Goal: Task Accomplishment & Management: Manage account settings

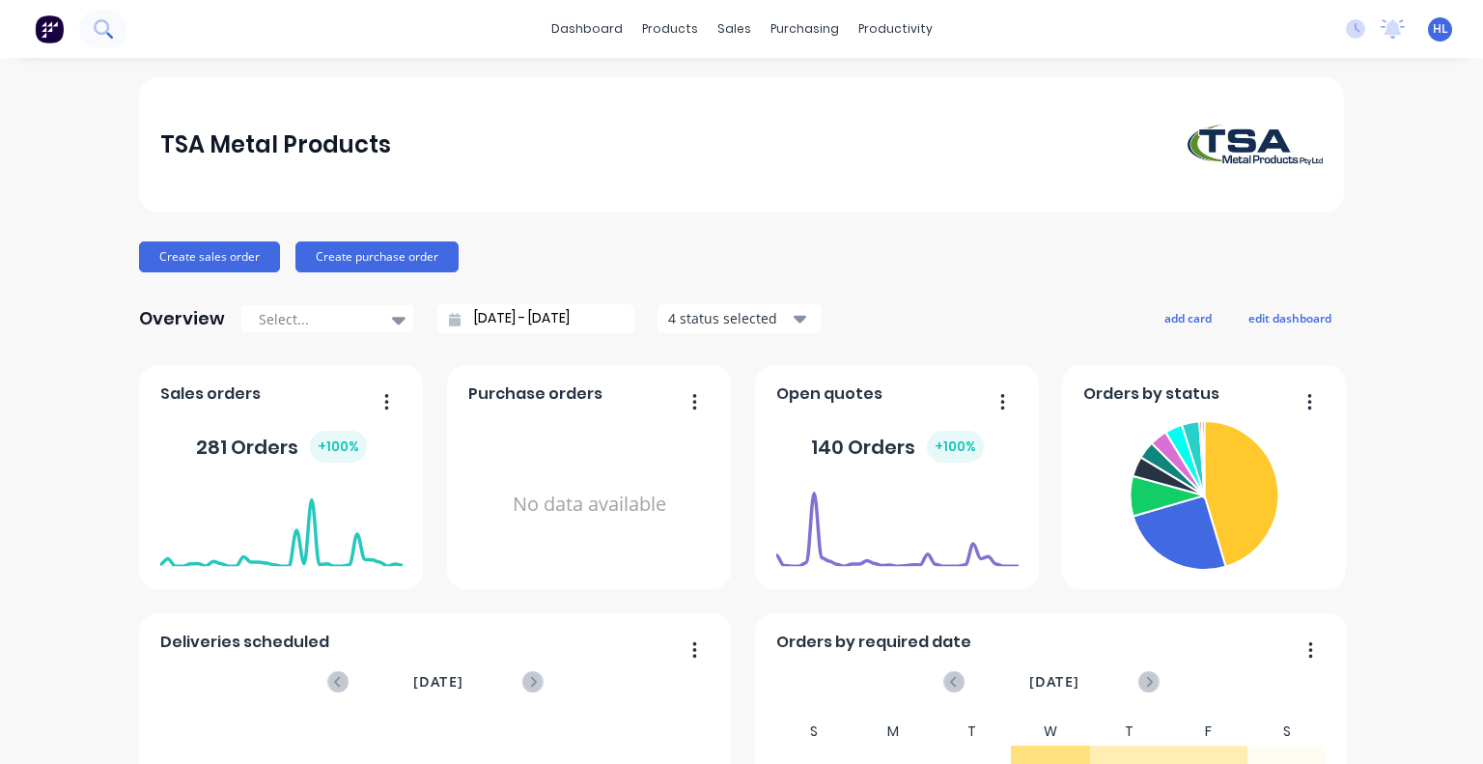
click at [112, 23] on icon at bounding box center [103, 28] width 18 height 18
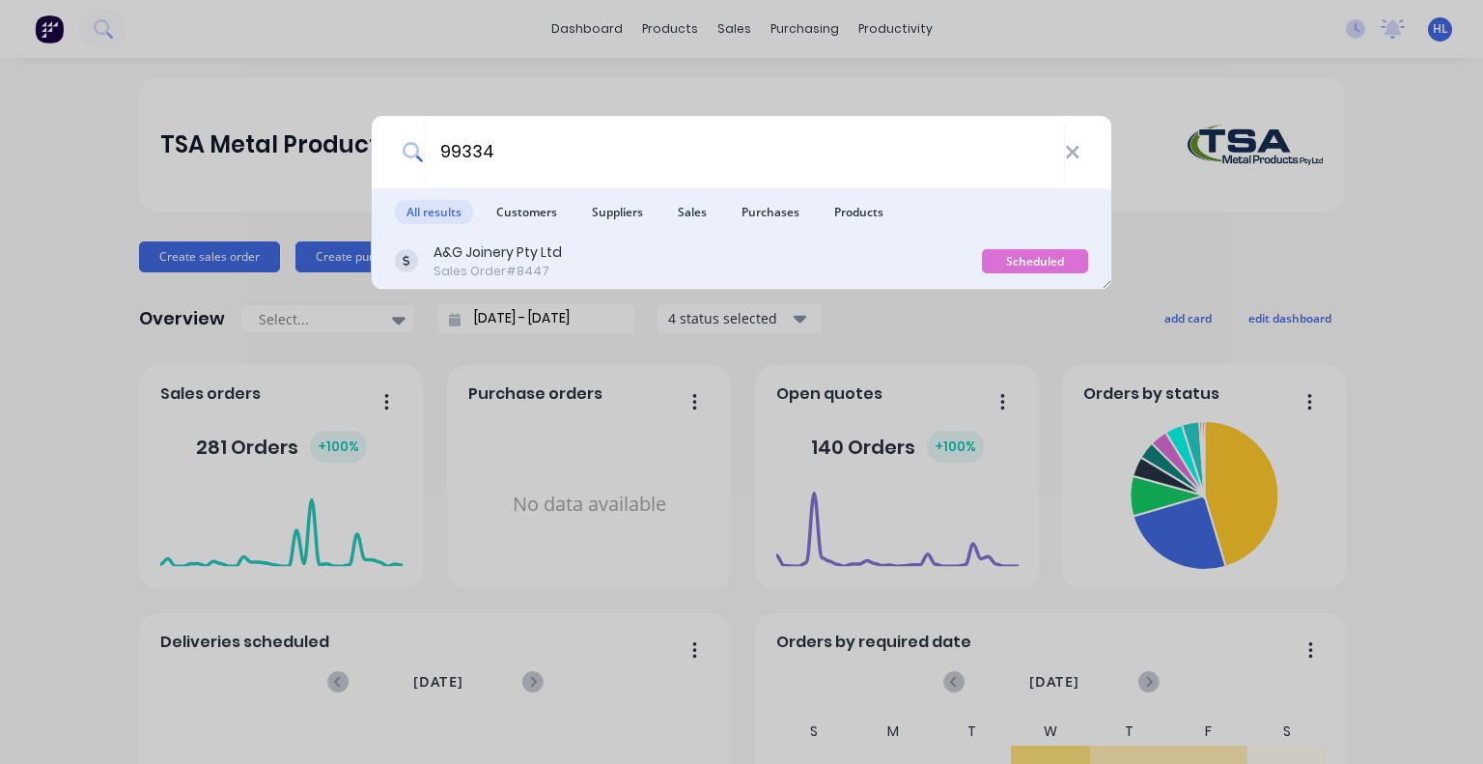
type input "99334"
click at [528, 244] on div "A&G Joinery Pty Ltd" at bounding box center [497, 252] width 128 height 20
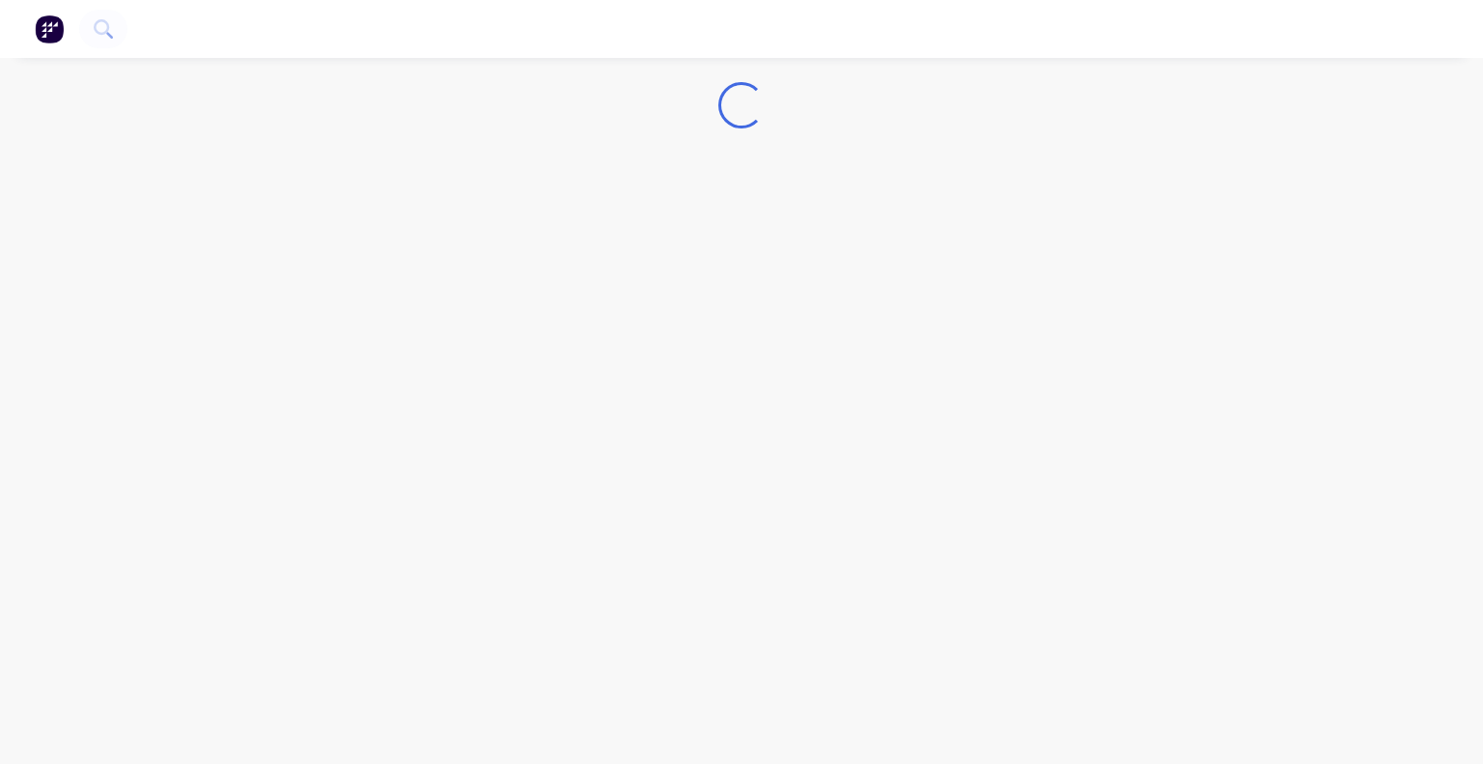
click at [561, 203] on div "Loading..." at bounding box center [741, 382] width 1483 height 764
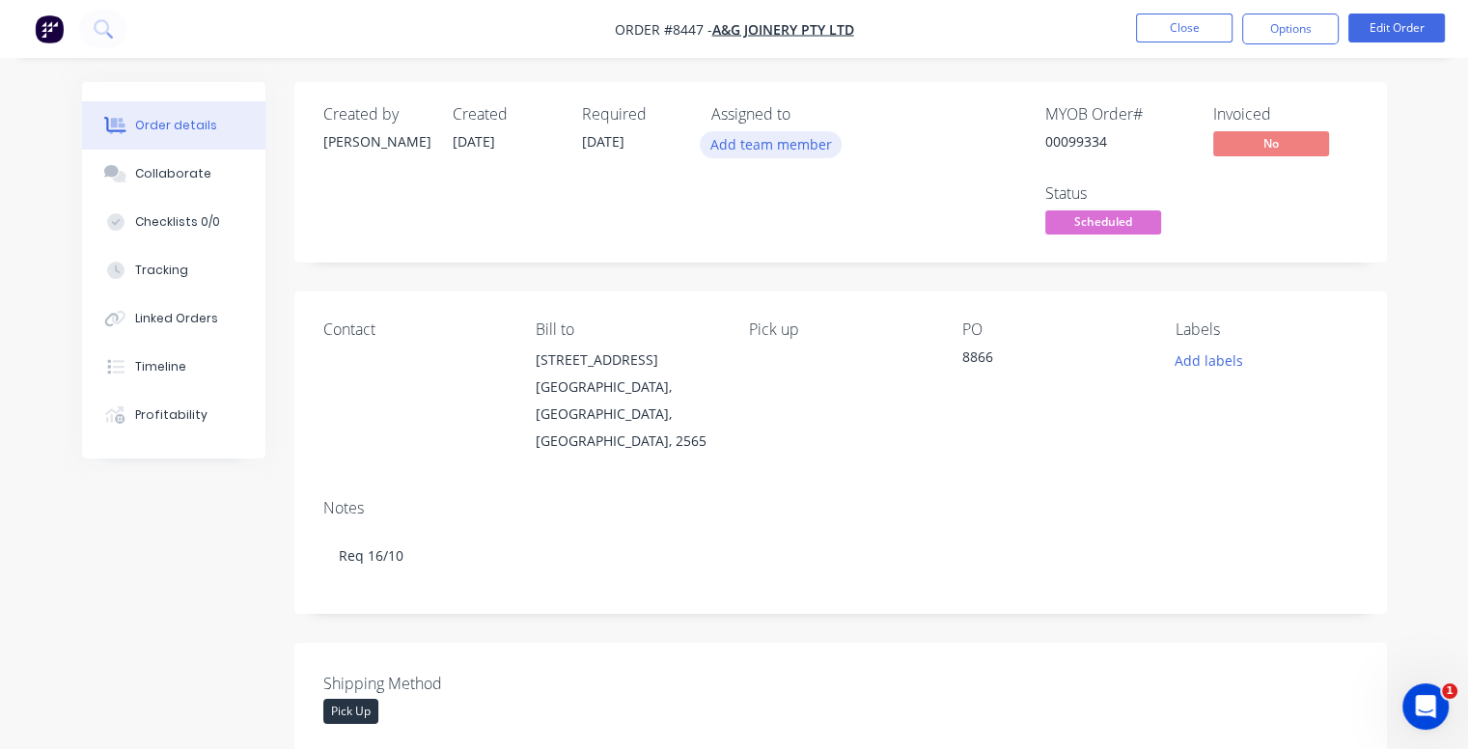
click at [768, 137] on button "Add team member" at bounding box center [771, 144] width 142 height 26
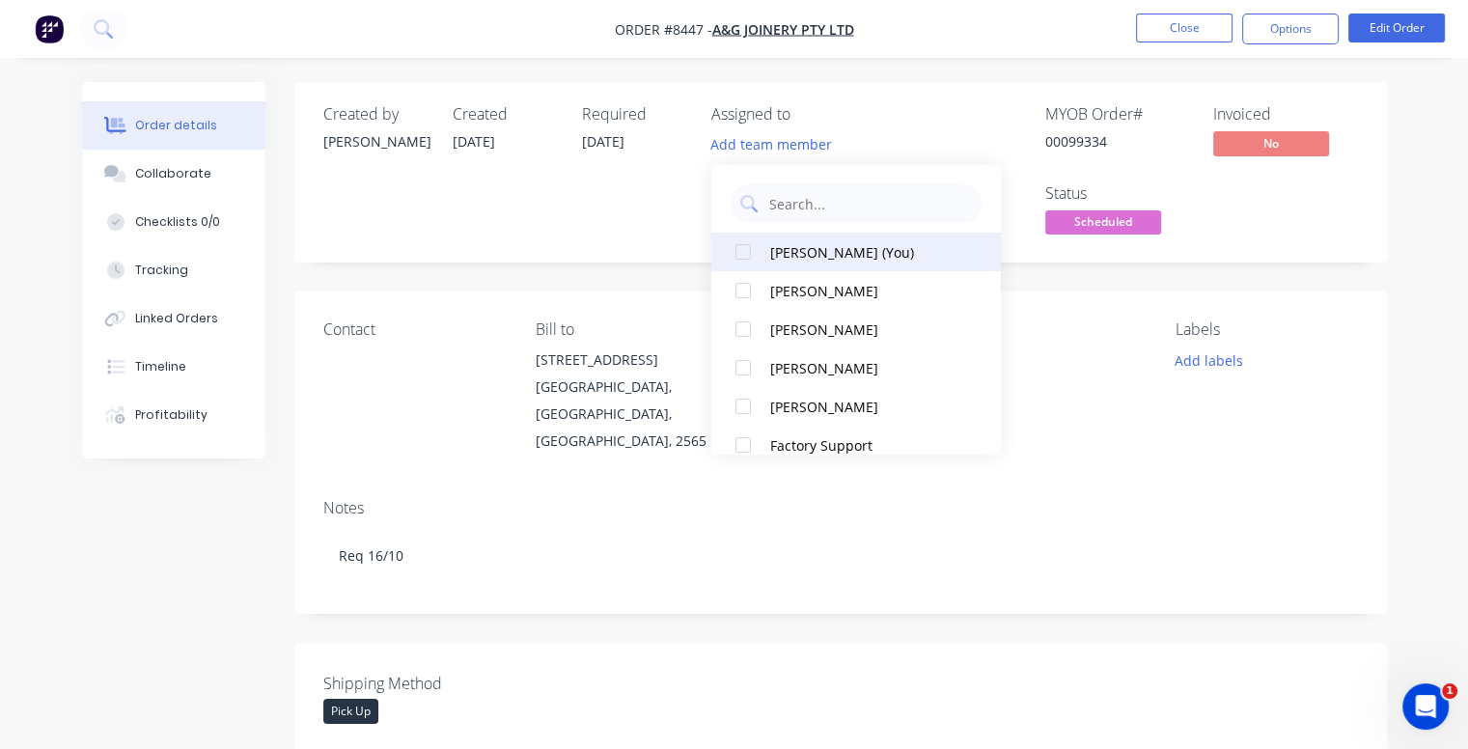
click at [744, 252] on div at bounding box center [743, 252] width 39 height 39
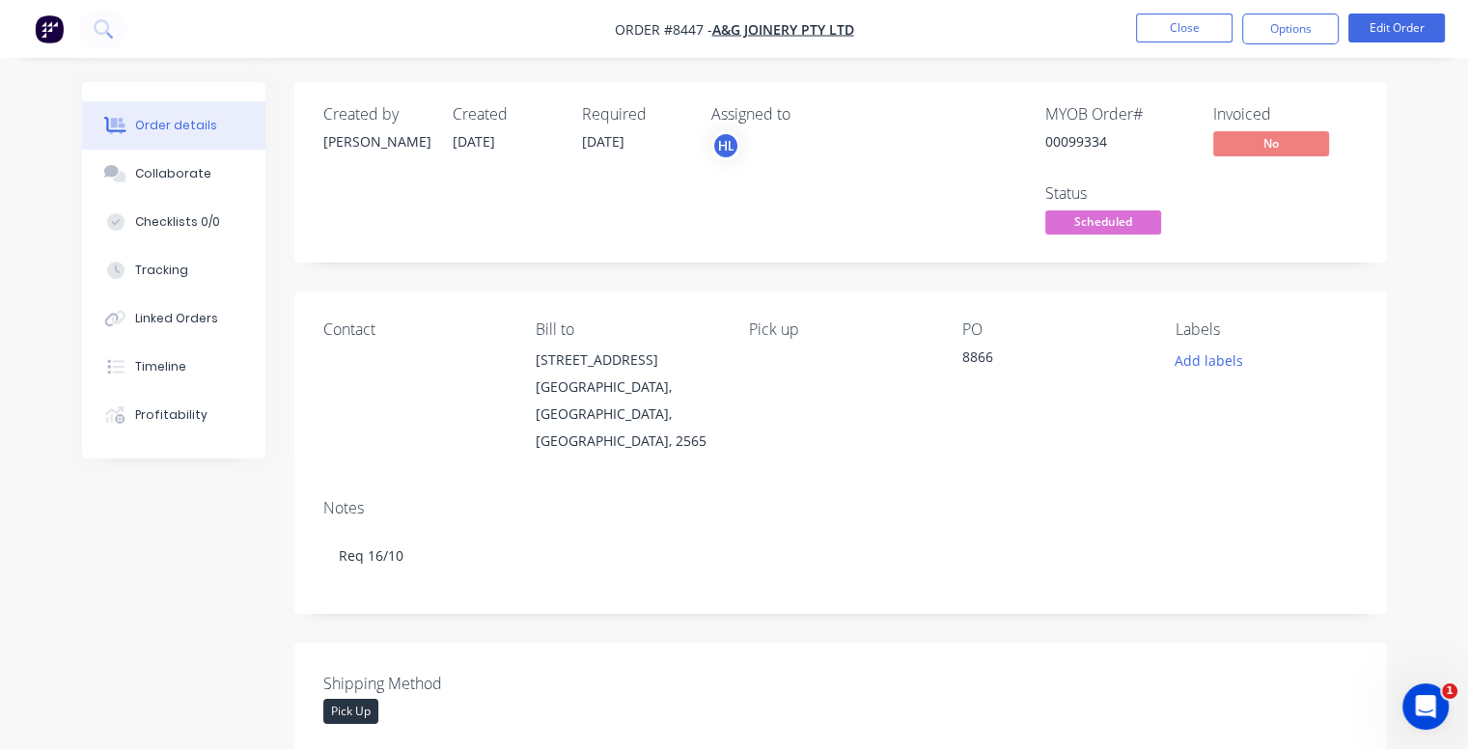
click at [950, 21] on nav "Order #8447 - A&G Joinery Pty Ltd Close Options Edit Order" at bounding box center [734, 29] width 1468 height 58
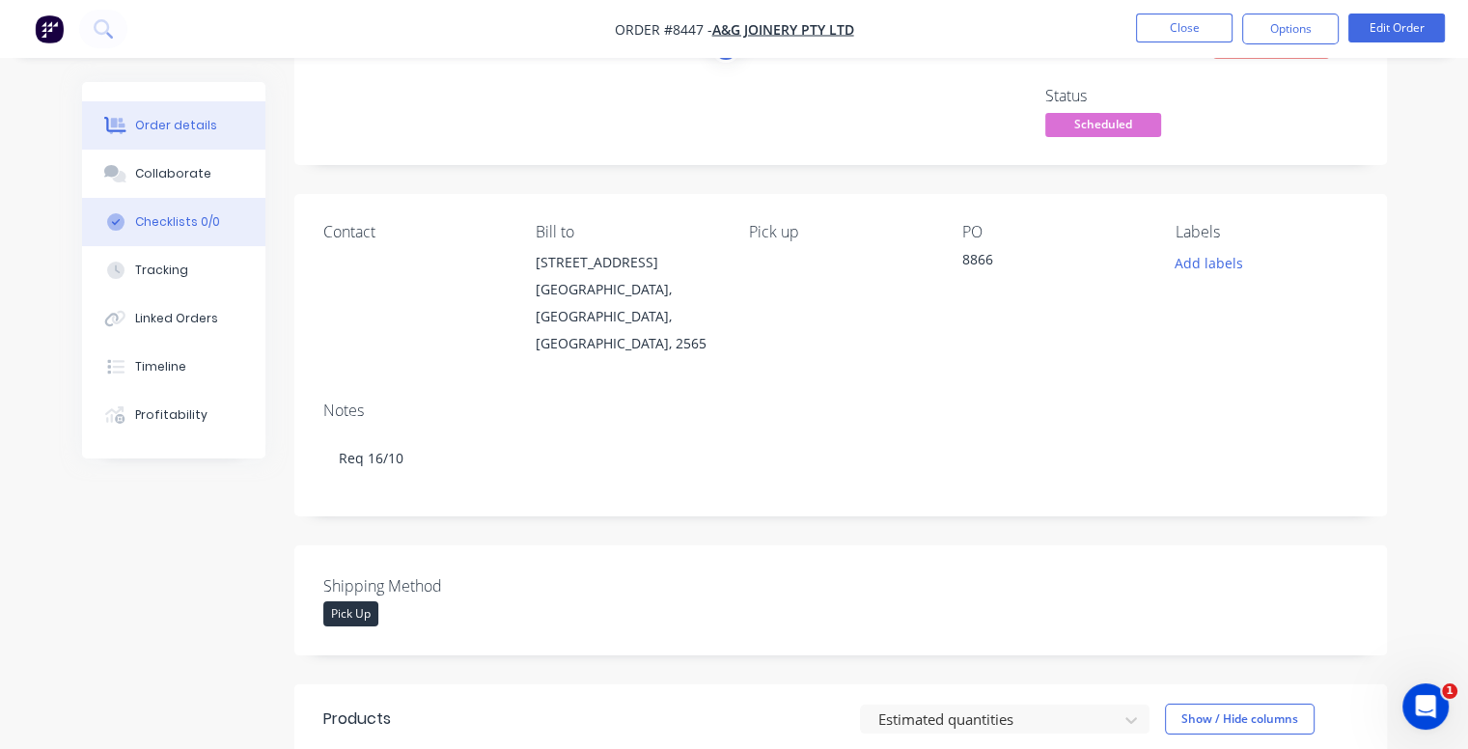
scroll to position [97, 0]
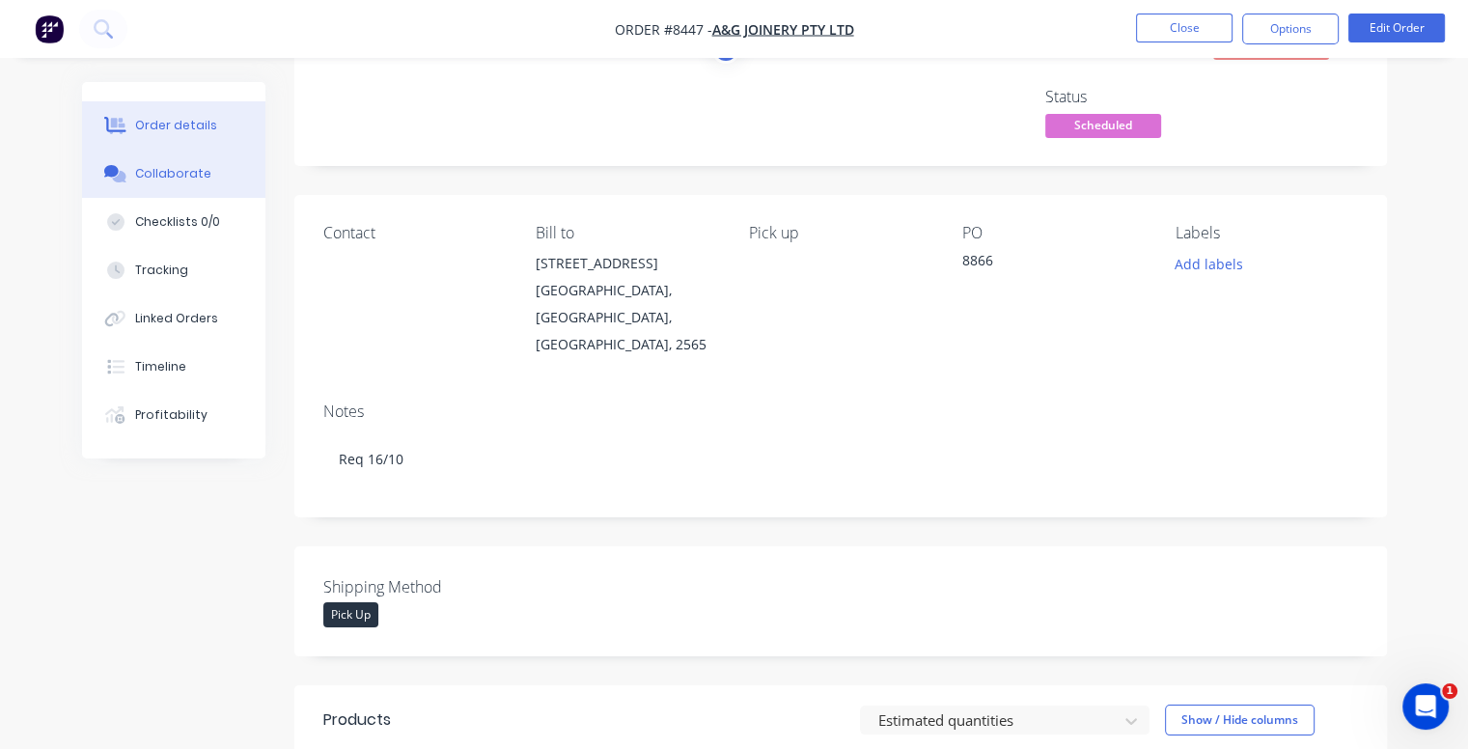
click at [151, 182] on div "Collaborate" at bounding box center [173, 173] width 76 height 17
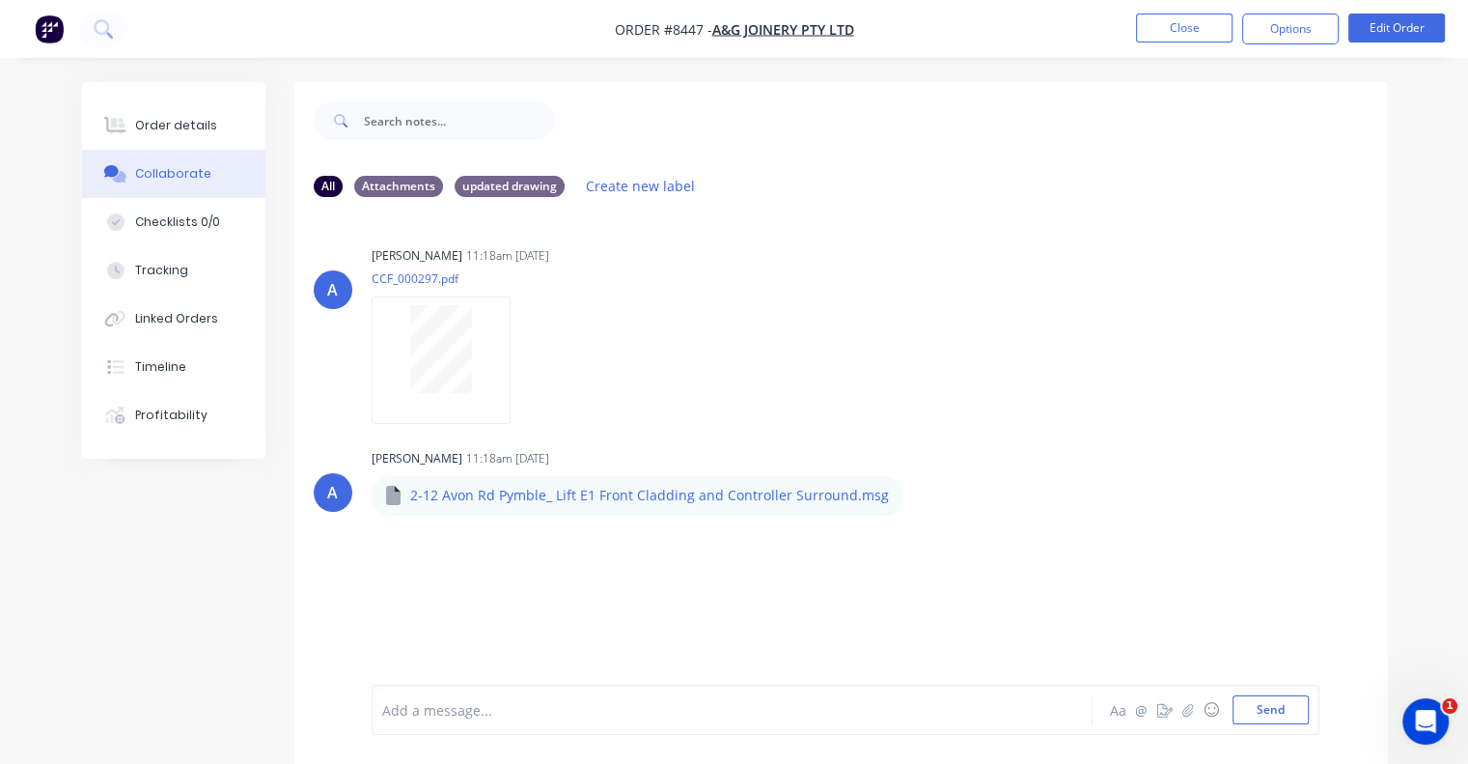
click at [49, 24] on img "button" at bounding box center [49, 28] width 29 height 29
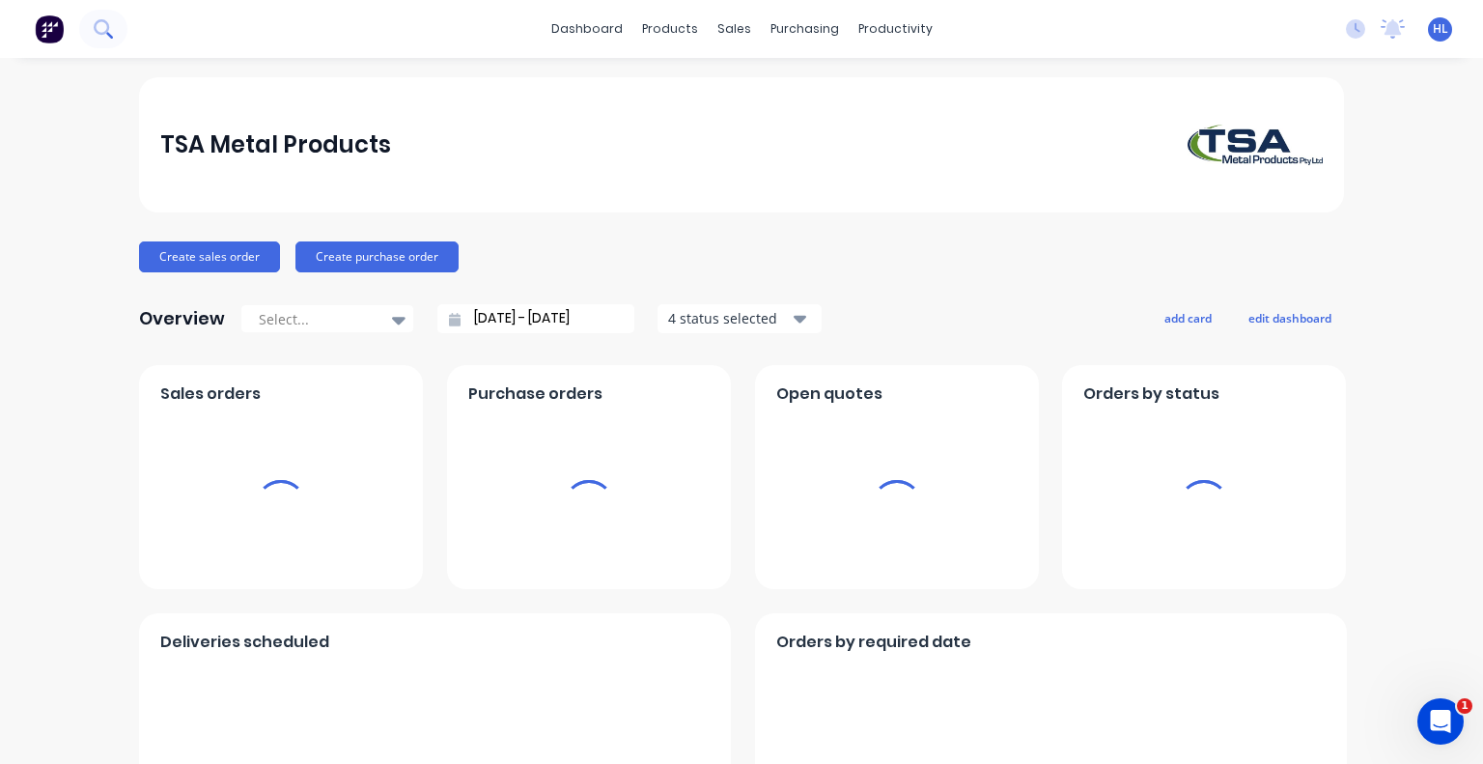
click at [108, 27] on icon at bounding box center [101, 26] width 15 height 15
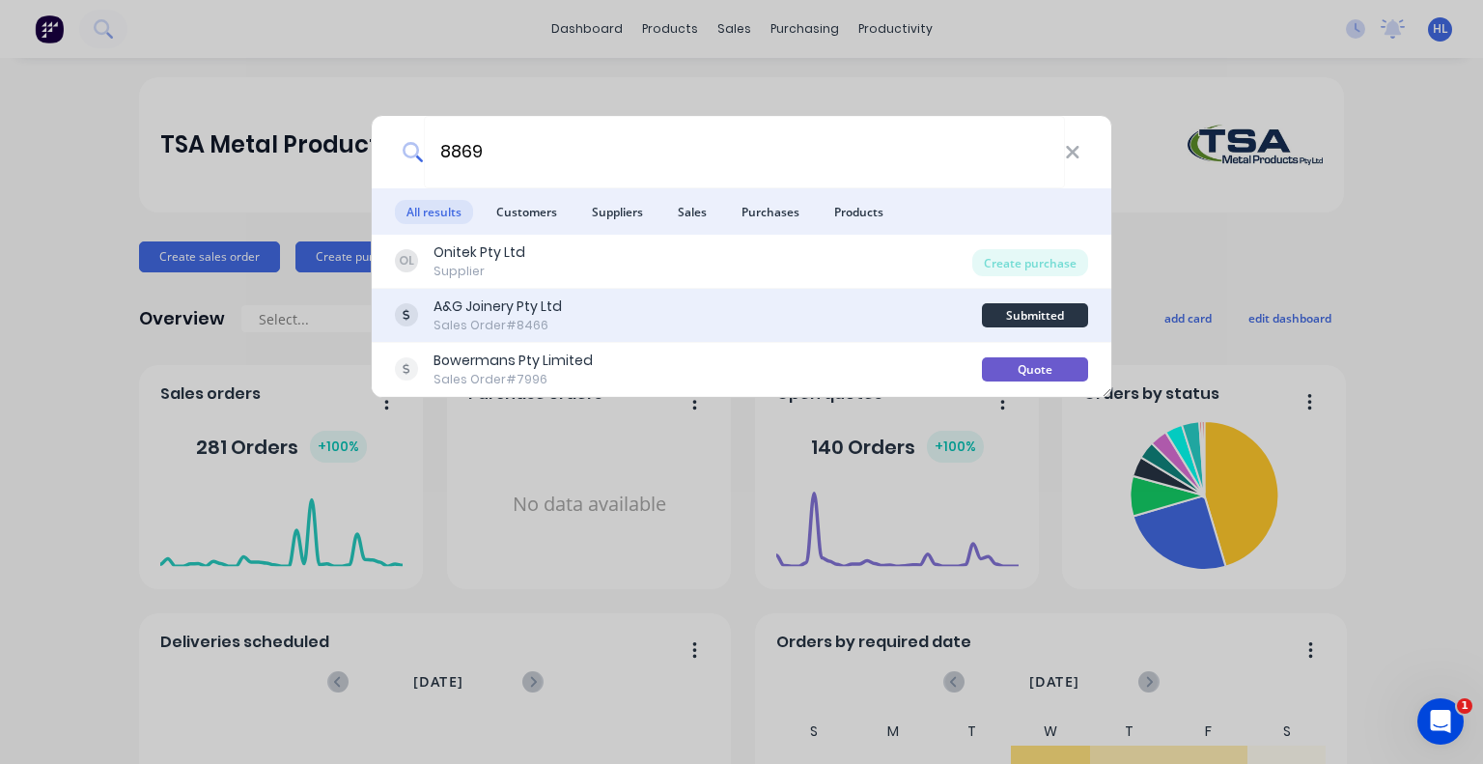
type input "8869"
click at [517, 308] on div "A&G Joinery Pty Ltd" at bounding box center [497, 306] width 128 height 20
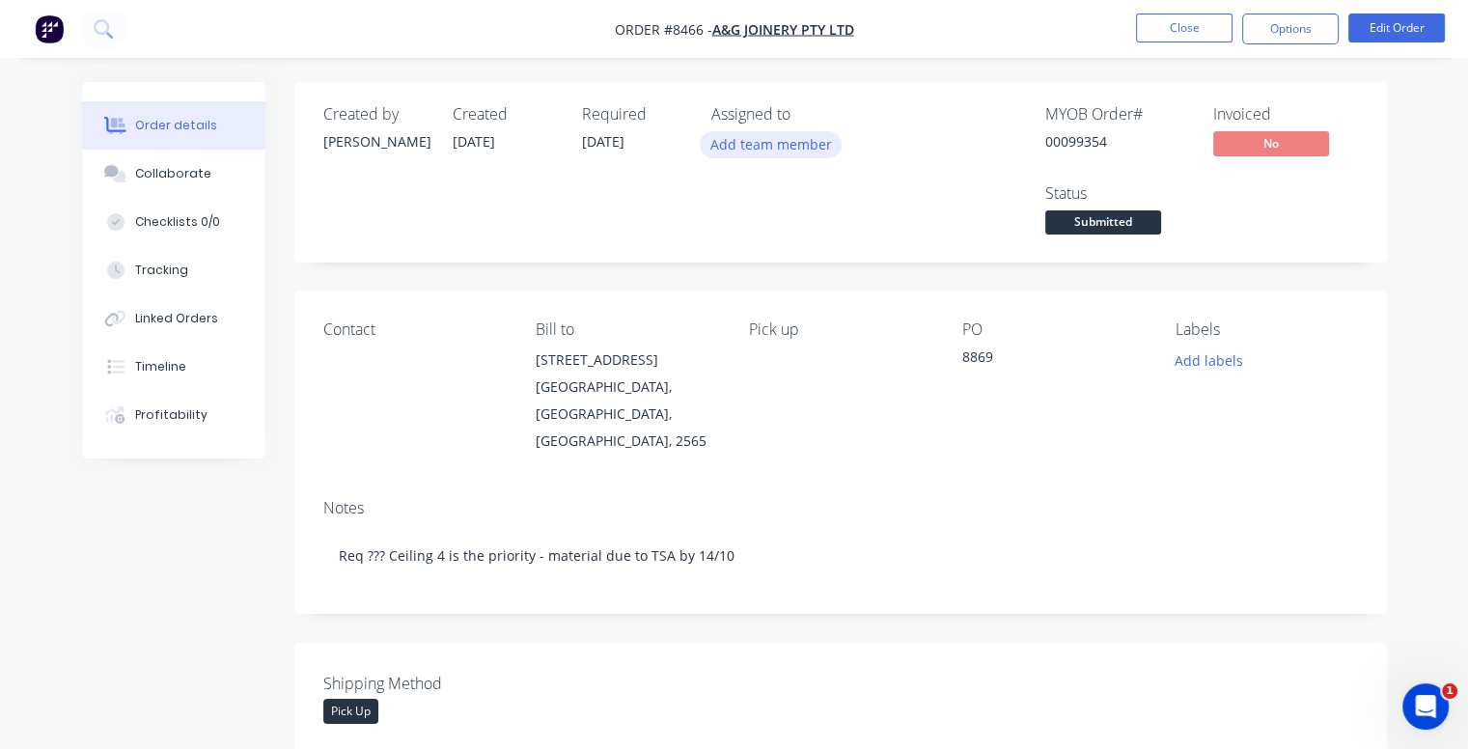
click at [790, 147] on button "Add team member" at bounding box center [771, 144] width 142 height 26
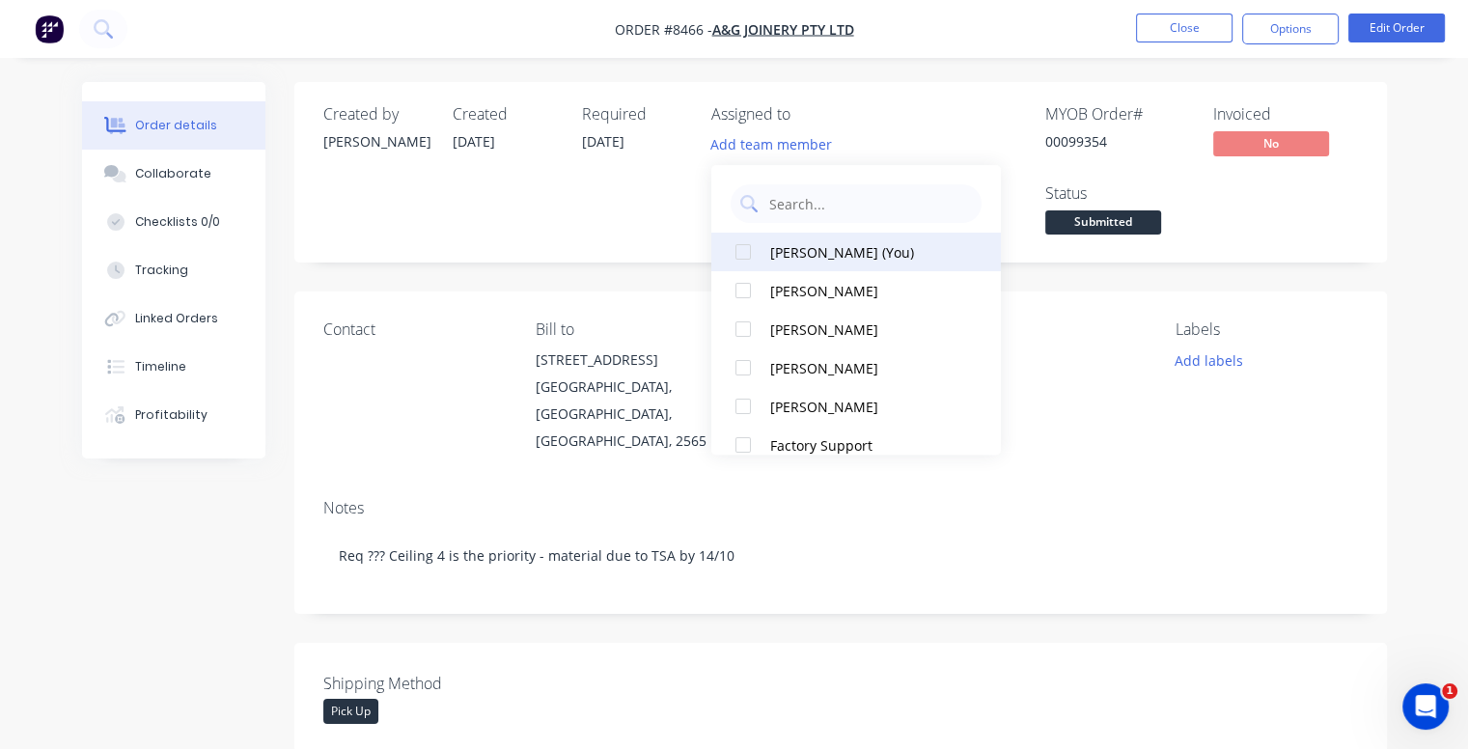
click at [740, 253] on div at bounding box center [743, 252] width 39 height 39
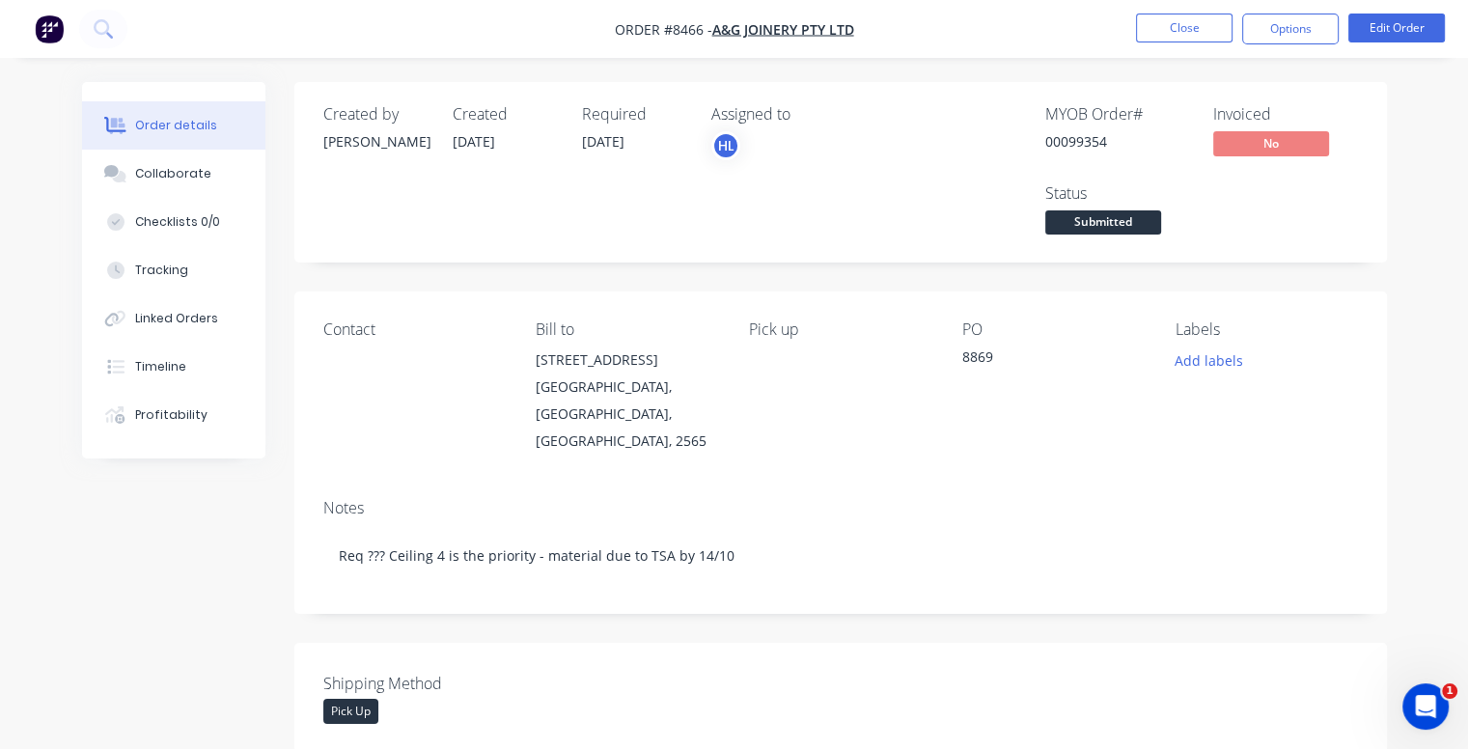
click at [1106, 141] on div "00099354" at bounding box center [1118, 141] width 145 height 20
drag, startPoint x: 1112, startPoint y: 140, endPoint x: 1072, endPoint y: 140, distance: 40.5
click at [1072, 140] on div "00099354" at bounding box center [1118, 141] width 145 height 20
copy div "99354"
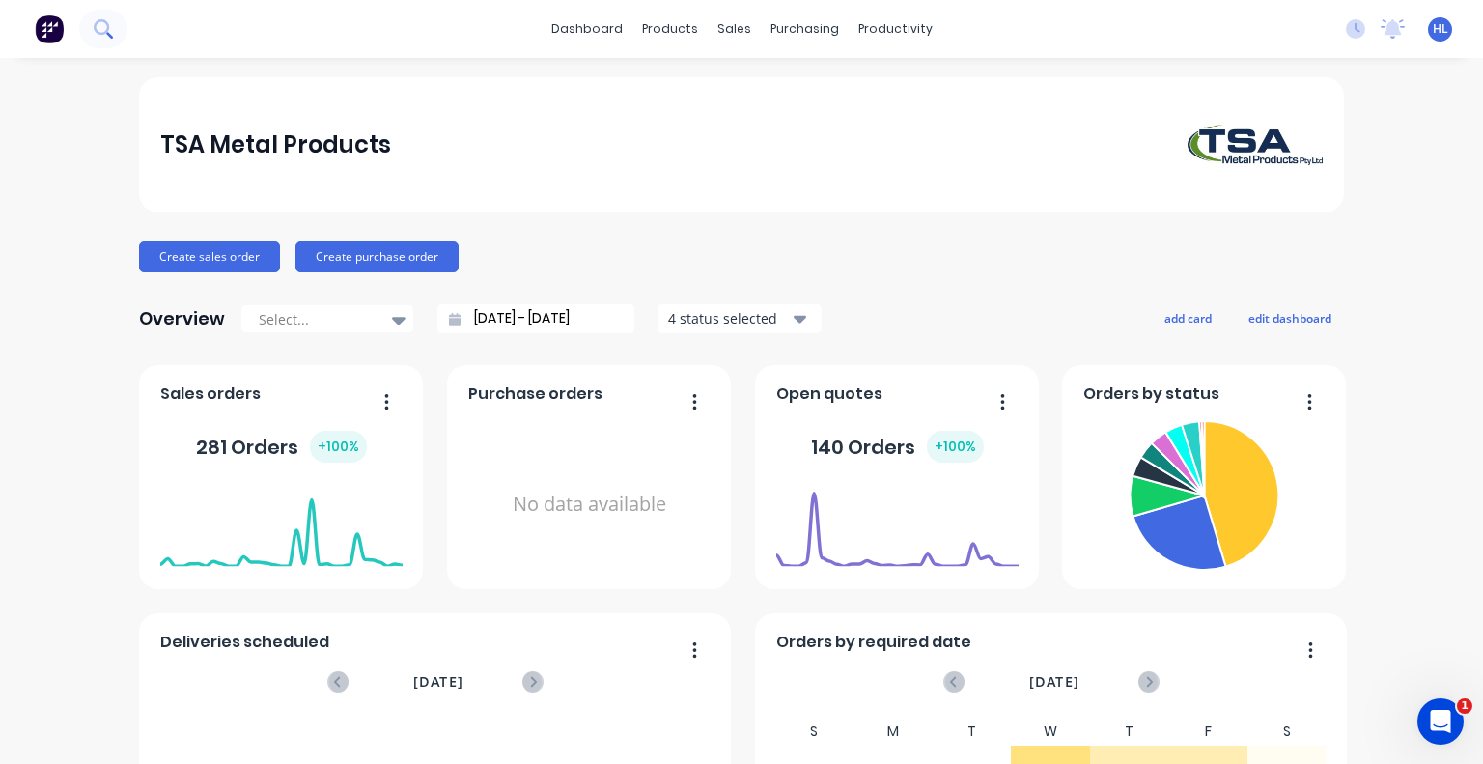
click at [107, 35] on icon at bounding box center [103, 28] width 18 height 18
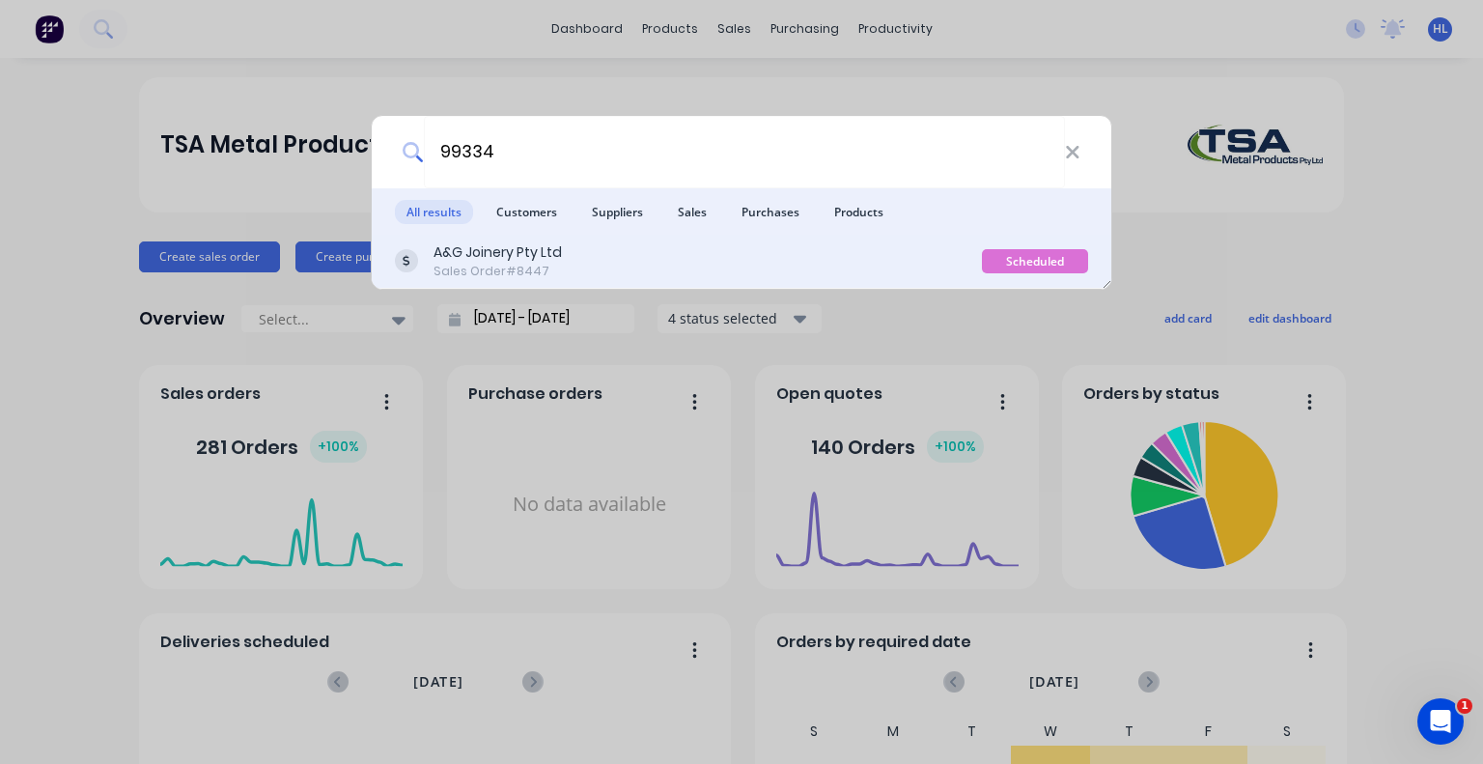
type input "99334"
click at [496, 246] on div "A&G Joinery Pty Ltd" at bounding box center [497, 252] width 128 height 20
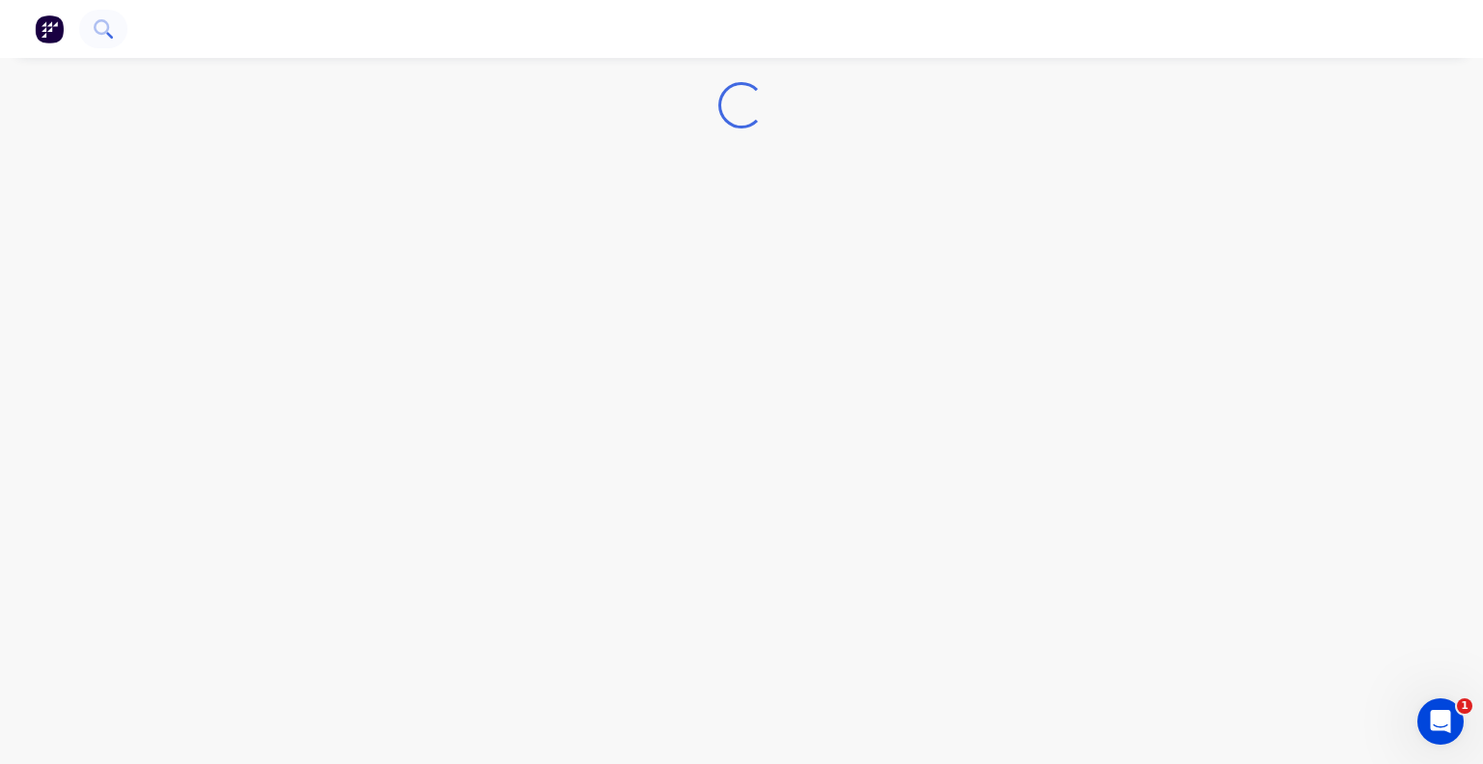
click at [104, 28] on icon at bounding box center [103, 28] width 18 height 18
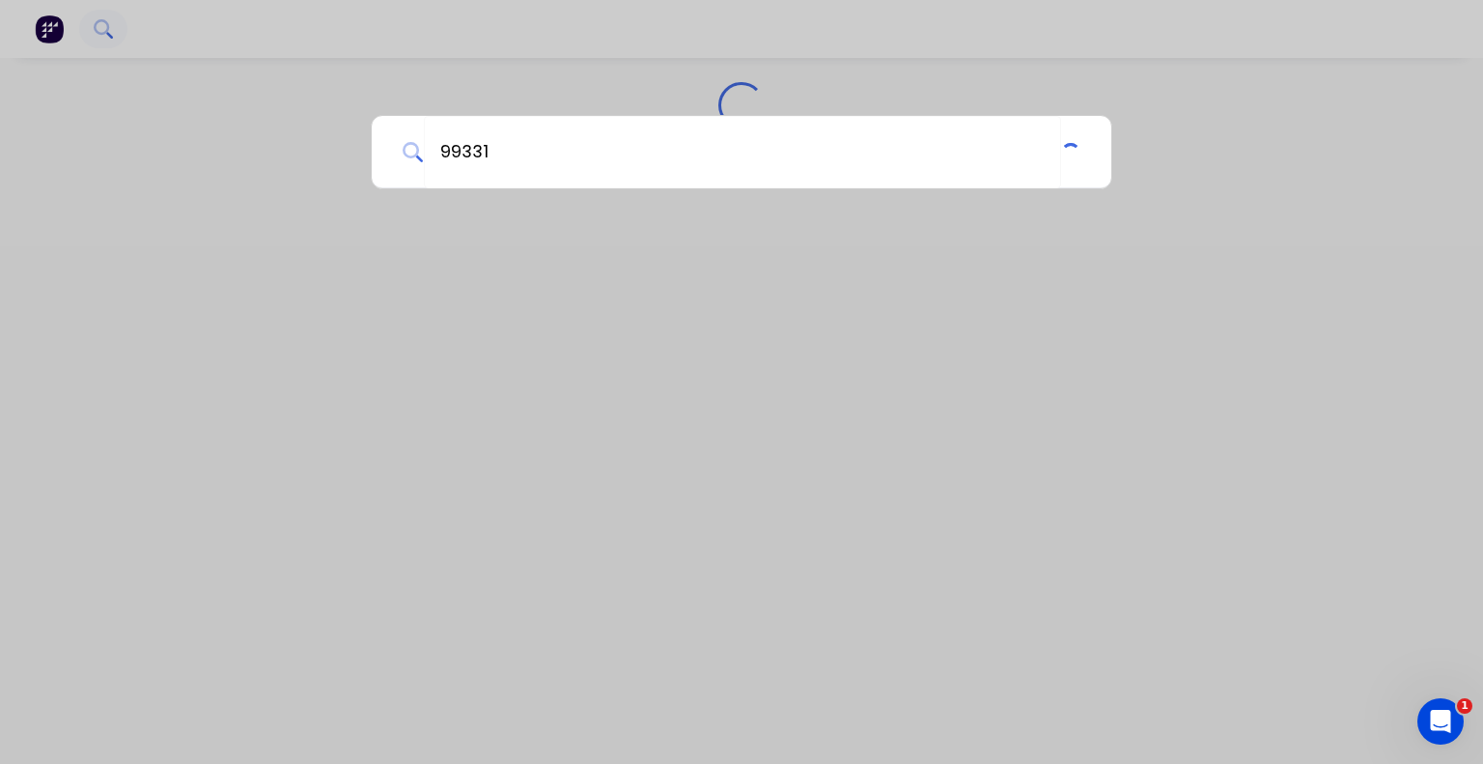
type input "99331"
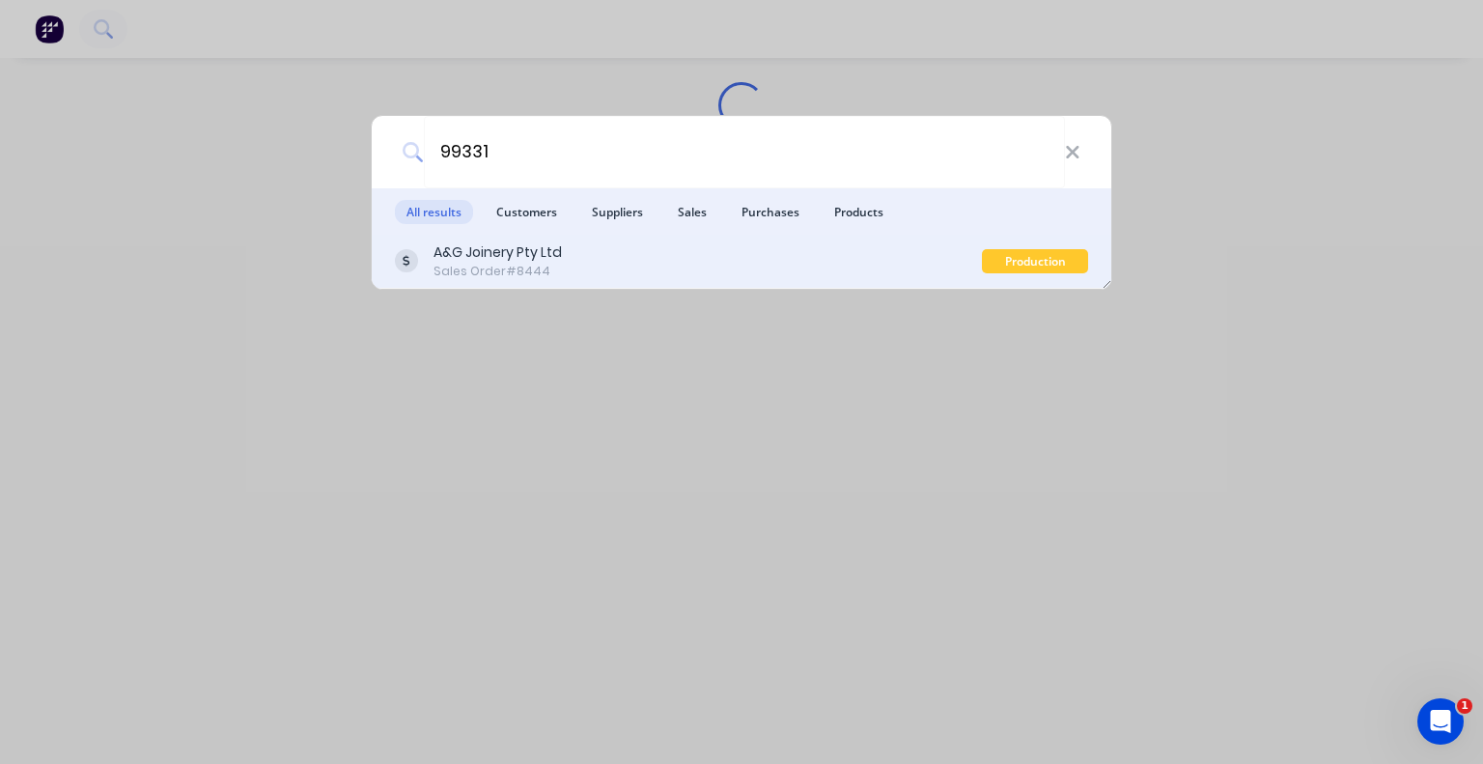
click at [556, 268] on div "Sales Order #8444" at bounding box center [497, 271] width 128 height 17
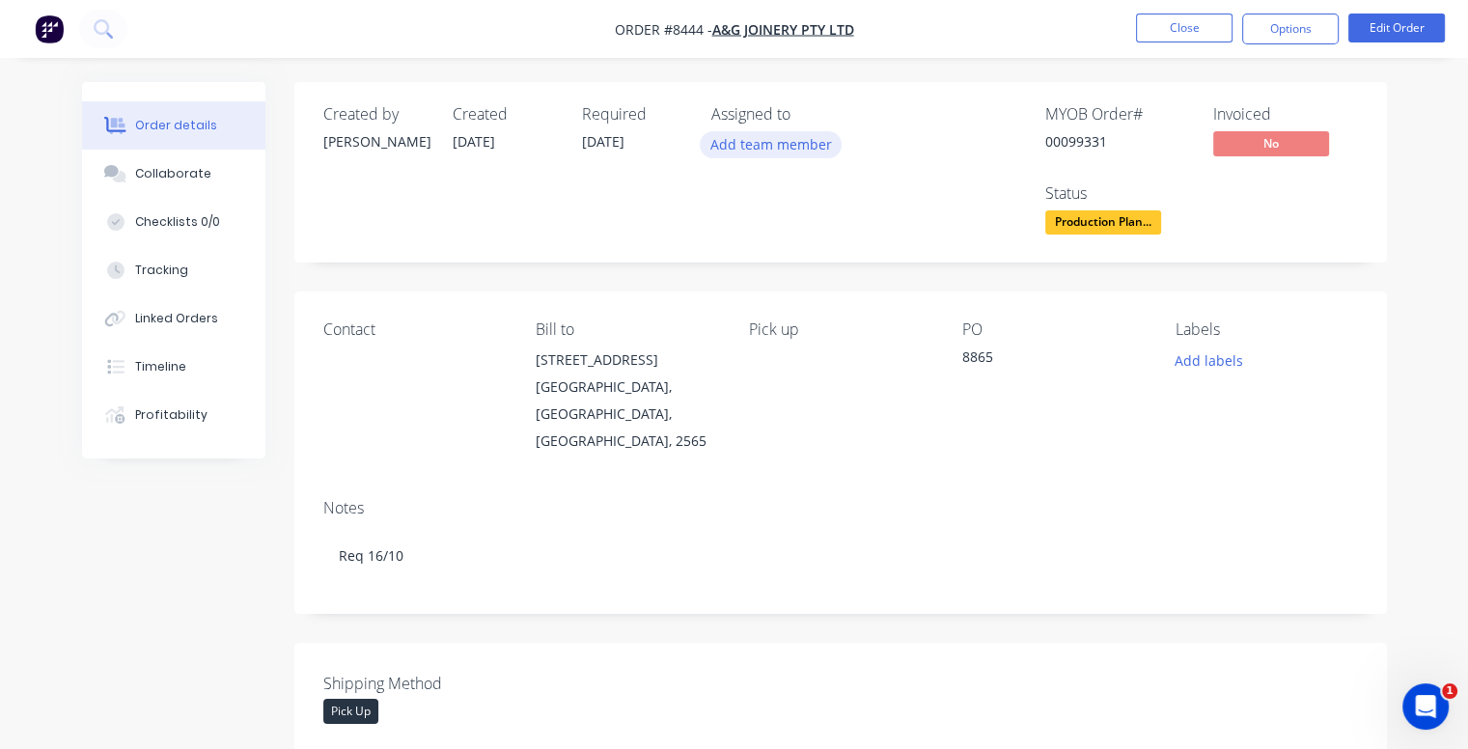
click at [749, 153] on button "Add team member" at bounding box center [771, 144] width 142 height 26
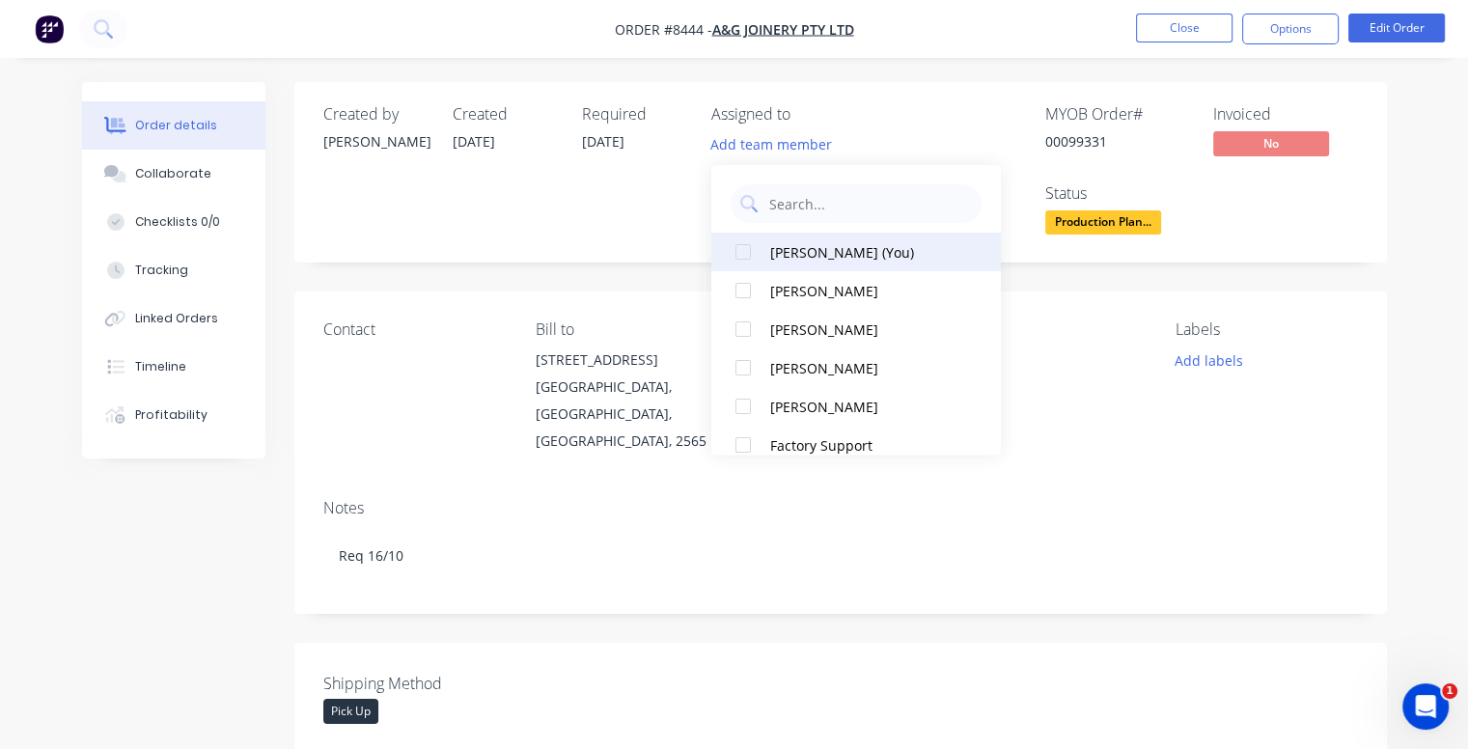
click at [747, 248] on div at bounding box center [743, 252] width 39 height 39
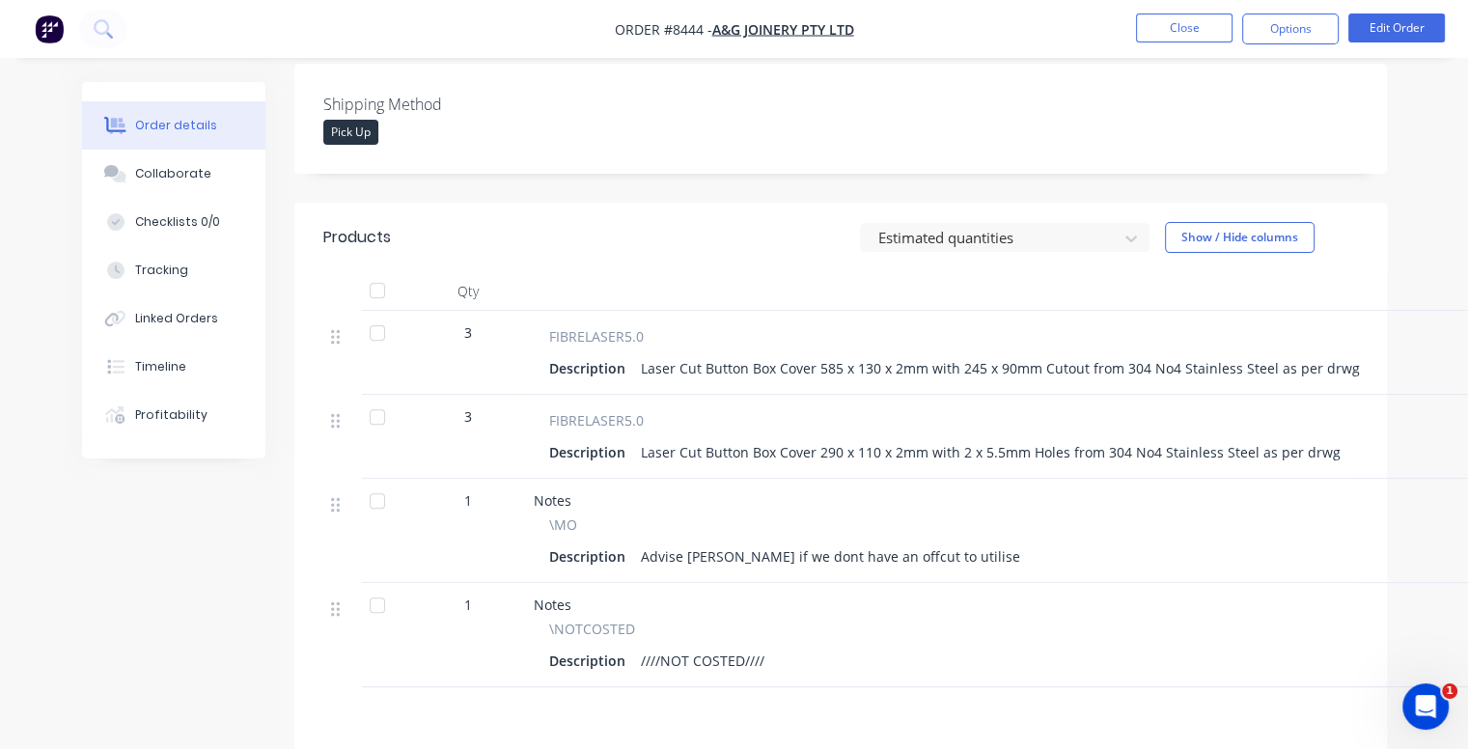
scroll to position [676, 0]
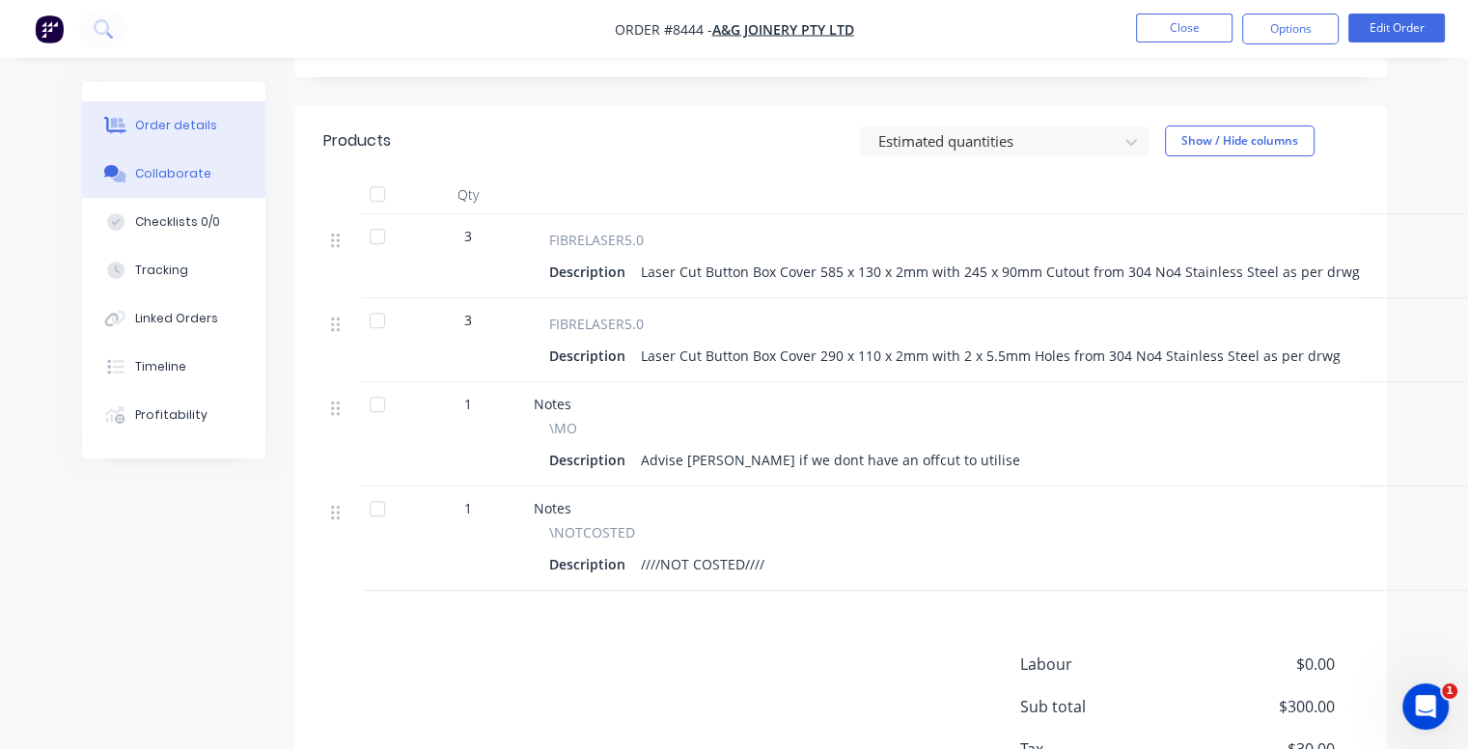
click at [159, 181] on div "Collaborate" at bounding box center [173, 173] width 76 height 17
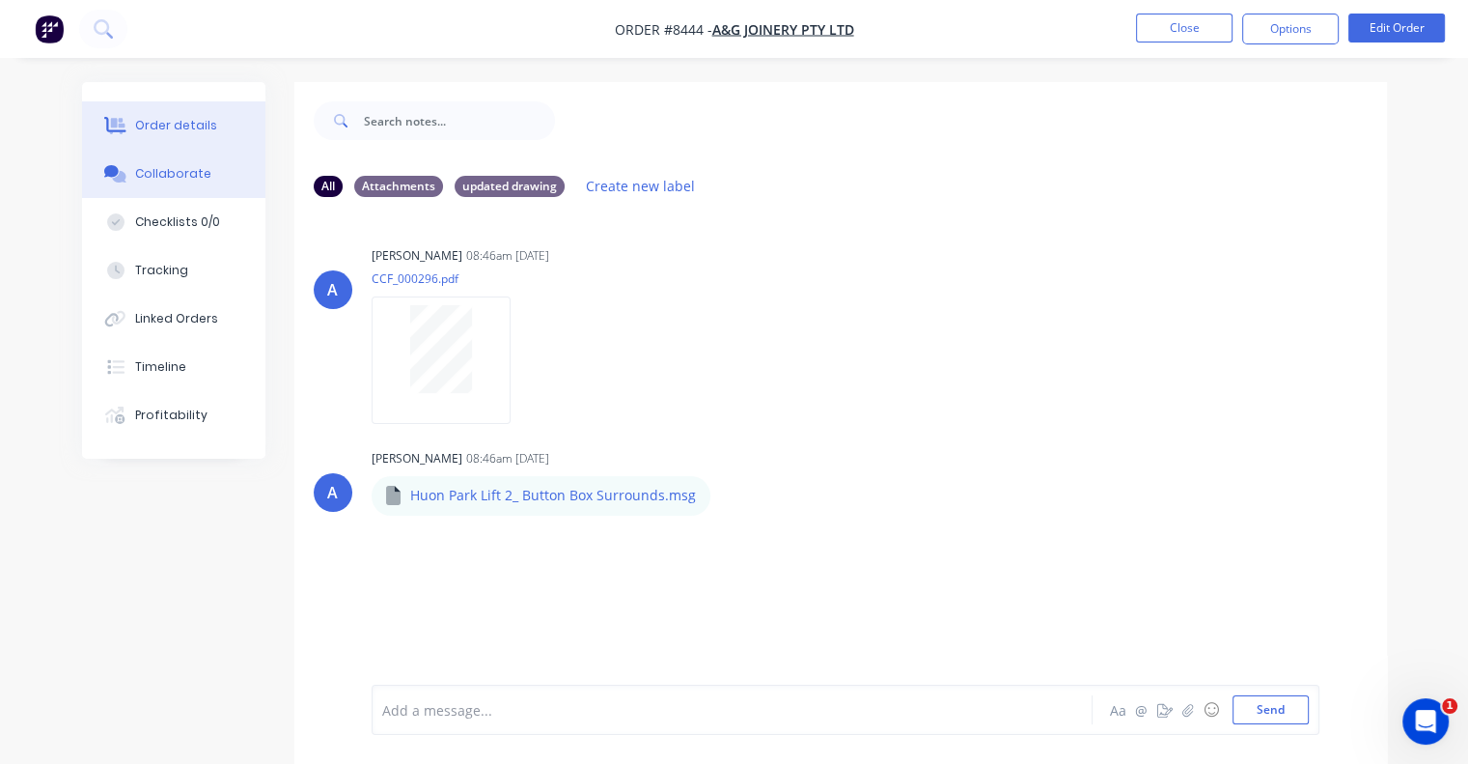
click at [184, 133] on div "Order details" at bounding box center [176, 125] width 82 height 17
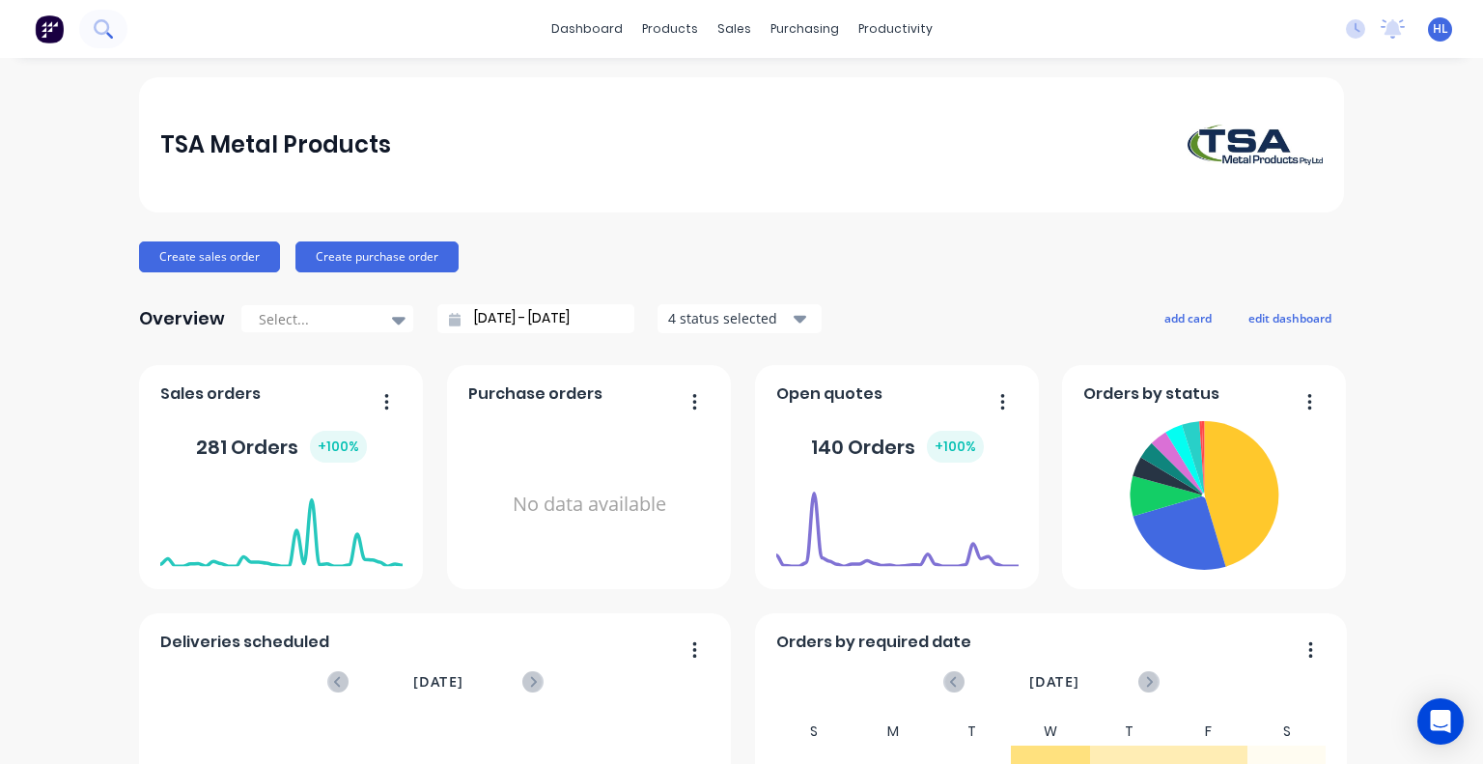
click at [103, 22] on icon at bounding box center [103, 28] width 18 height 18
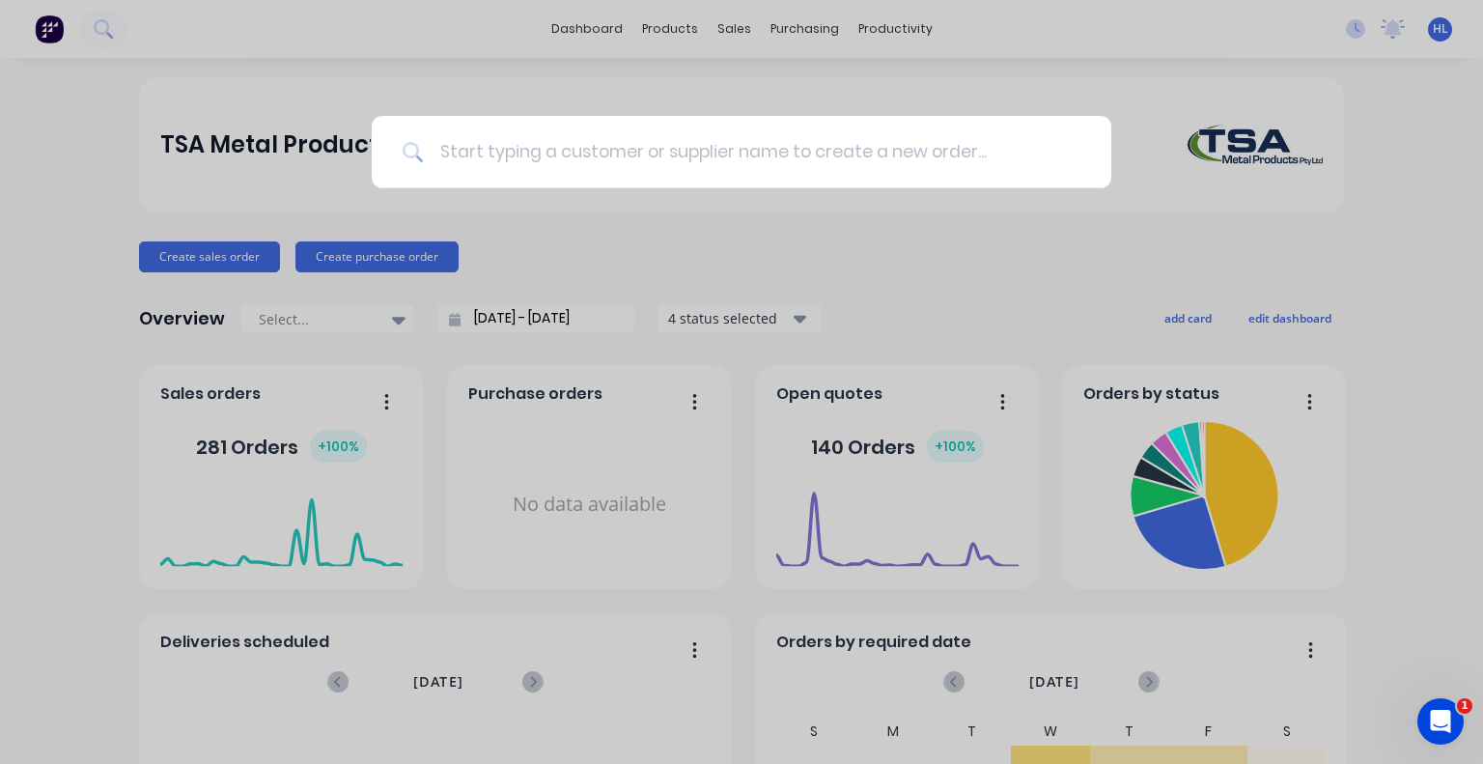
click at [628, 160] on input at bounding box center [752, 152] width 657 height 72
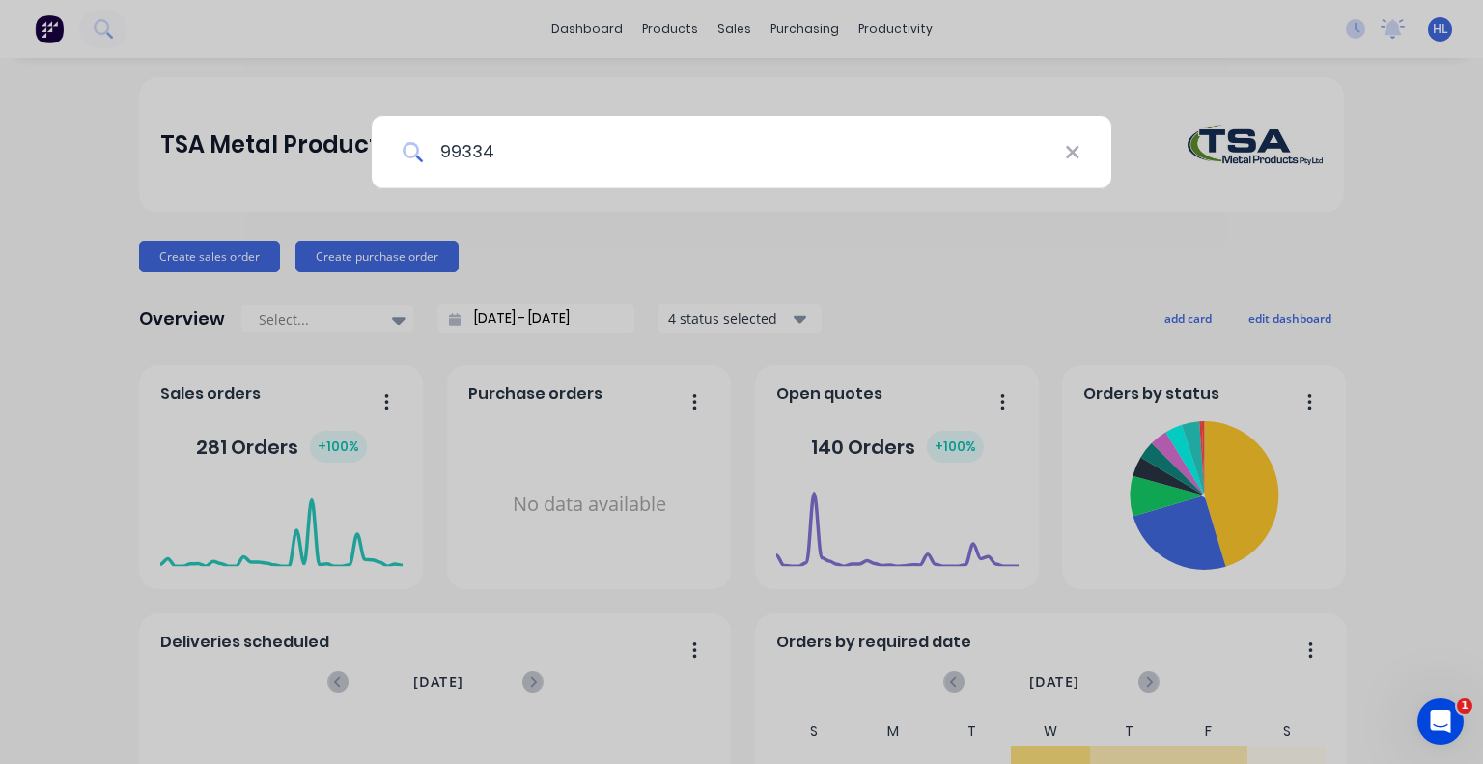
type input "99334"
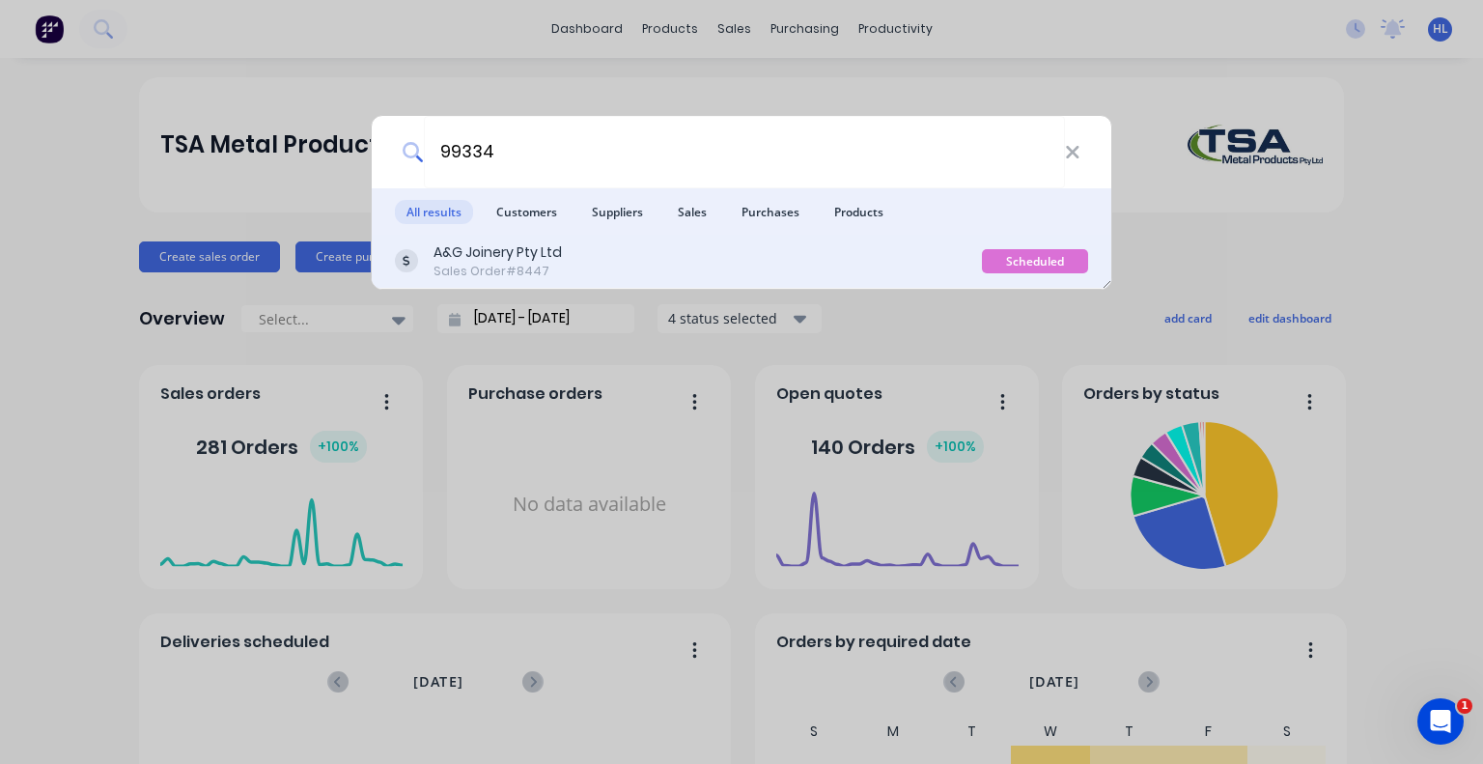
click at [614, 242] on div "A&G Joinery Pty Ltd Sales Order #8447" at bounding box center [688, 261] width 587 height 38
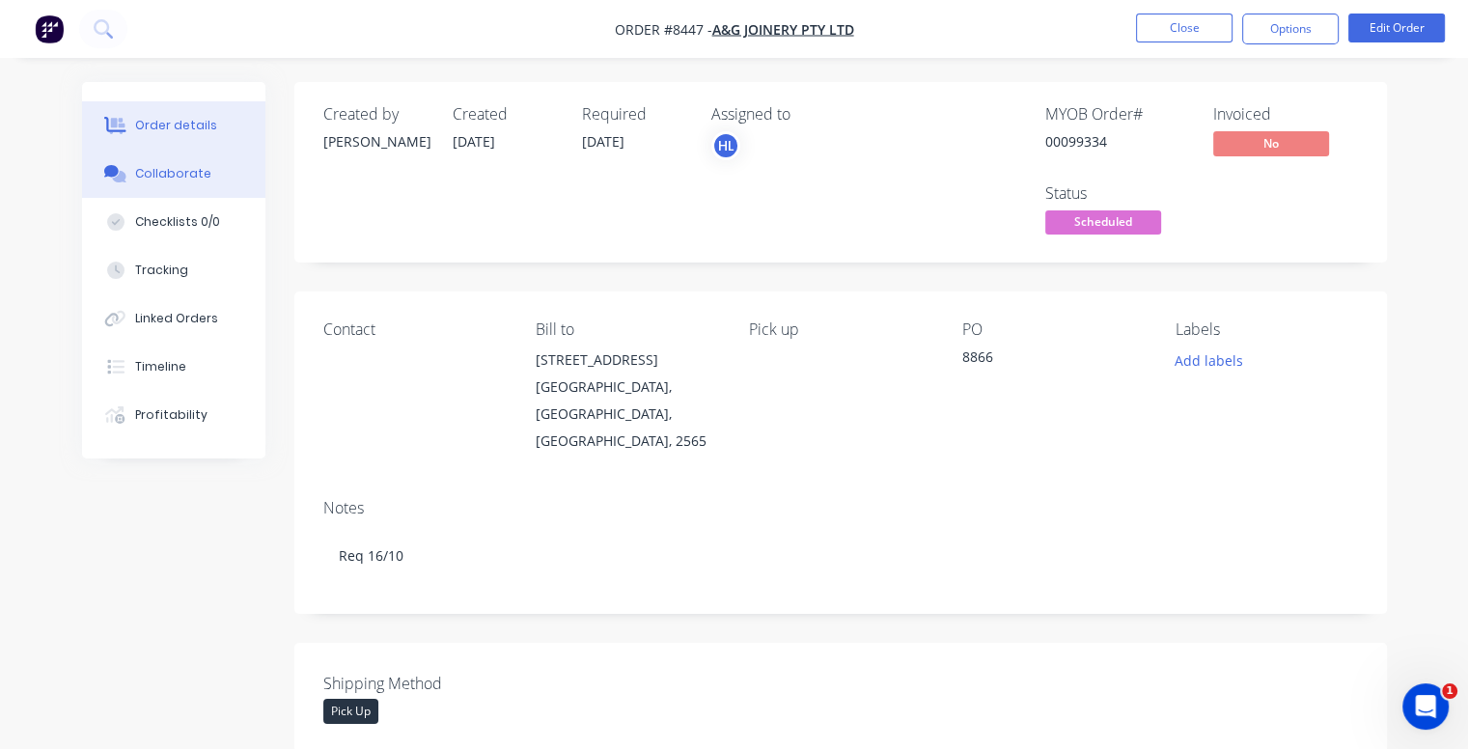
click at [201, 177] on div "Collaborate" at bounding box center [173, 173] width 76 height 17
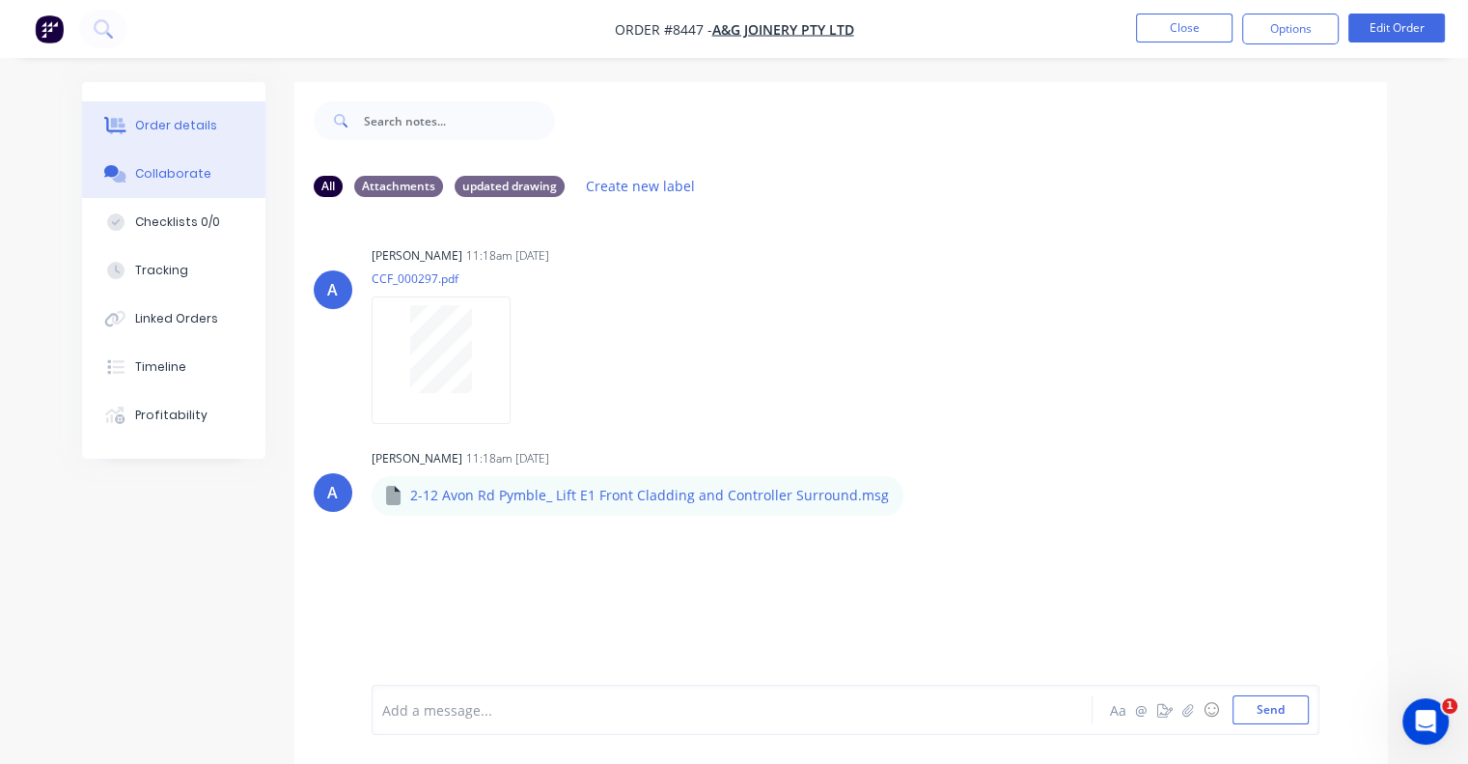
click at [164, 117] on div "Order details" at bounding box center [176, 125] width 82 height 17
